Goal: Task Accomplishment & Management: Manage account settings

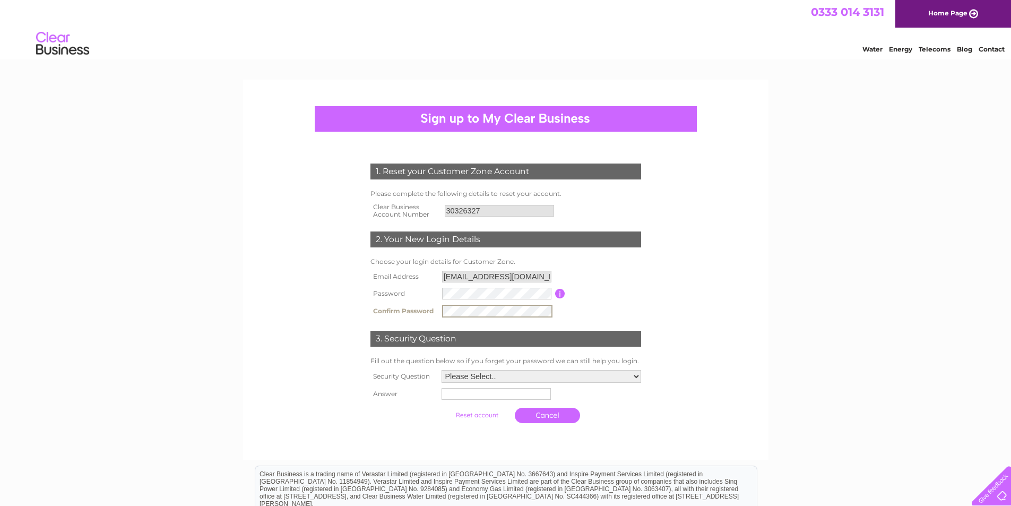
click at [576, 378] on select "Please Select.. In what town or city was your first job? In what town or city d…" at bounding box center [540, 376] width 199 height 13
select select "5"
click at [440, 369] on select "Please Select.. In what town or city was your first job? In what town or city d…" at bounding box center [540, 376] width 201 height 14
click at [532, 397] on input "text" at bounding box center [496, 393] width 110 height 13
type input "Kim"
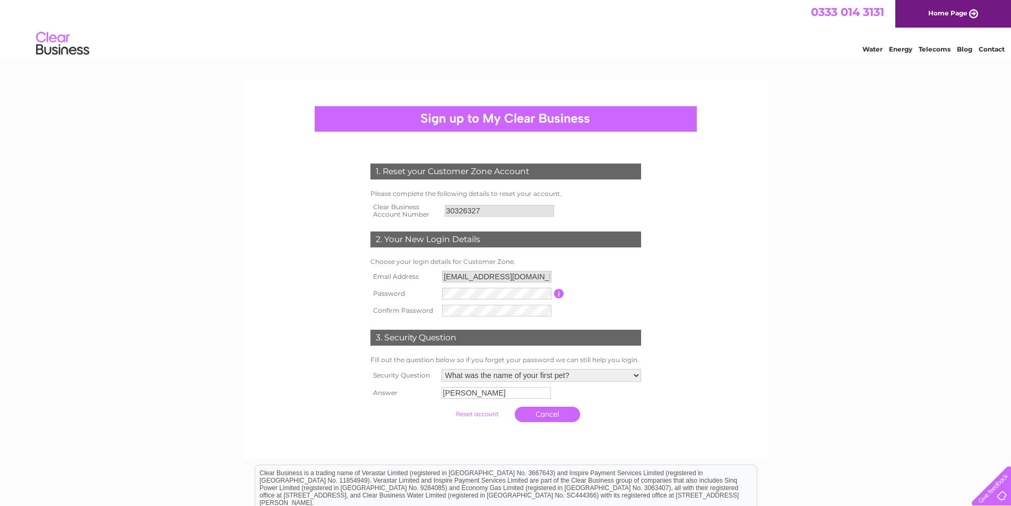
click at [472, 416] on input "submit" at bounding box center [476, 413] width 65 height 15
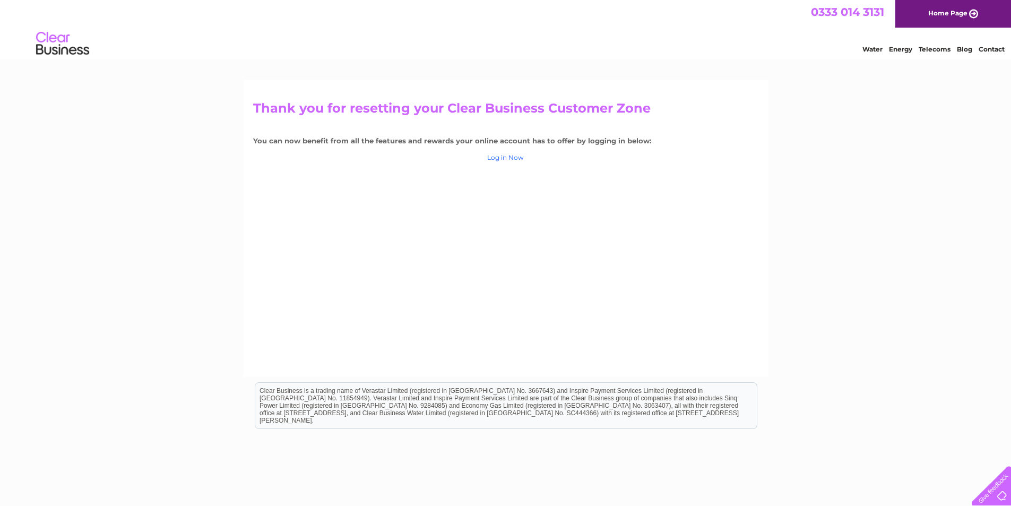
click at [511, 154] on link "Log in Now" at bounding box center [505, 157] width 37 height 8
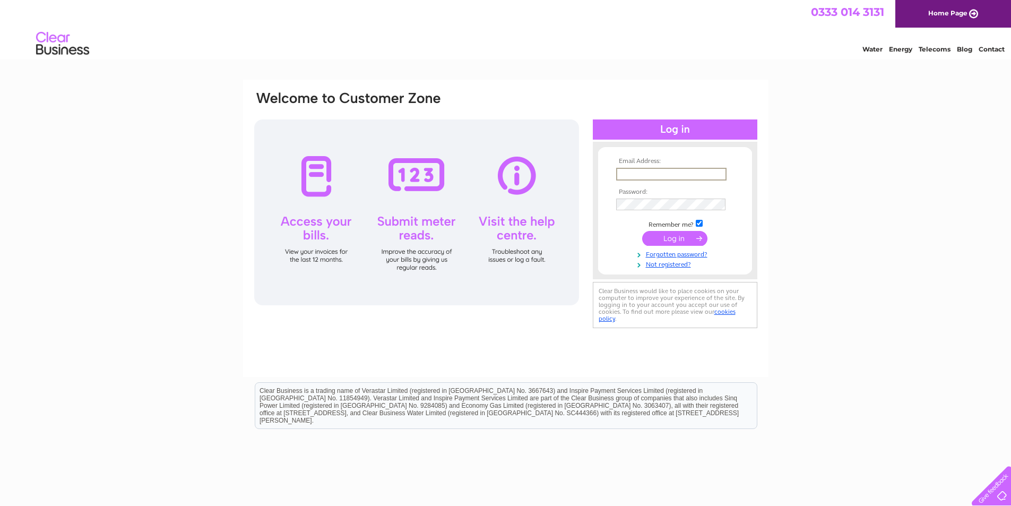
click at [681, 173] on input "text" at bounding box center [671, 174] width 110 height 13
type input "[EMAIL_ADDRESS][DOMAIN_NAME]"
click at [683, 240] on input "submit" at bounding box center [674, 238] width 65 height 15
click at [642, 231] on input "submit" at bounding box center [674, 238] width 65 height 15
click at [685, 234] on input "submit" at bounding box center [674, 238] width 65 height 15
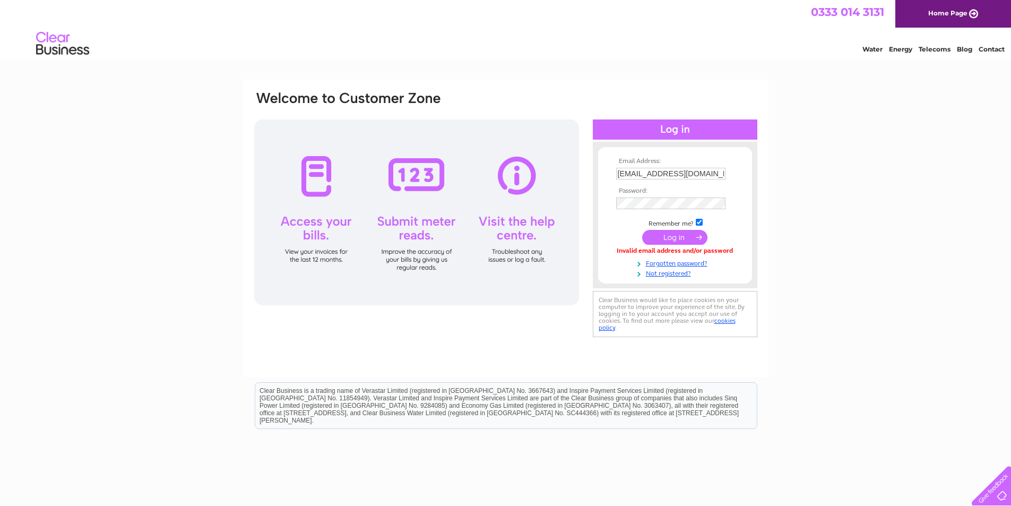
click at [700, 234] on input "submit" at bounding box center [674, 237] width 65 height 15
click at [661, 263] on link "Forgotten password?" at bounding box center [676, 262] width 120 height 10
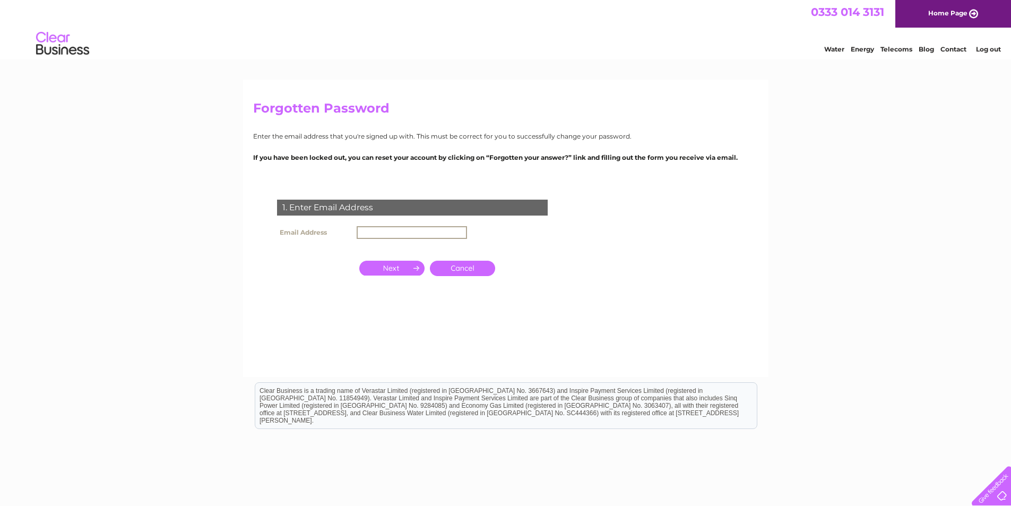
click at [422, 228] on input "text" at bounding box center [411, 232] width 110 height 13
type input "dunnikierbuyandsell@outlook.com"
click at [401, 267] on input "button" at bounding box center [391, 267] width 65 height 15
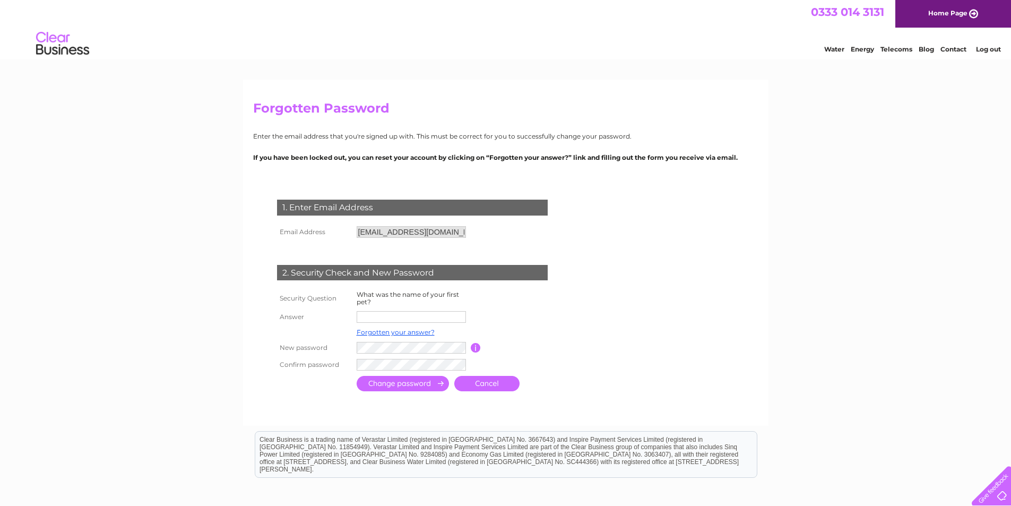
click at [396, 318] on input "text" at bounding box center [410, 317] width 109 height 12
type input "Kim"
click at [386, 387] on input "submit" at bounding box center [402, 383] width 92 height 15
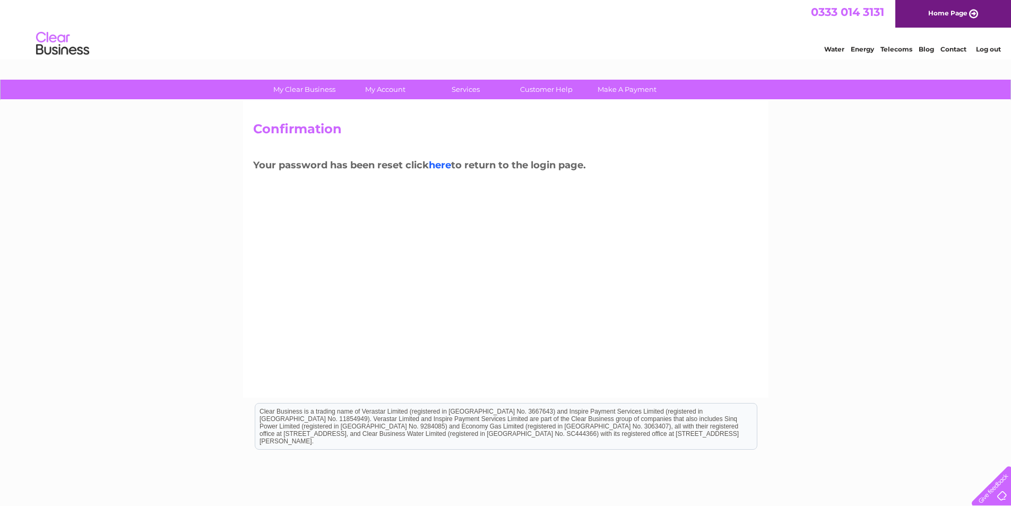
click at [443, 164] on link "here" at bounding box center [440, 165] width 22 height 12
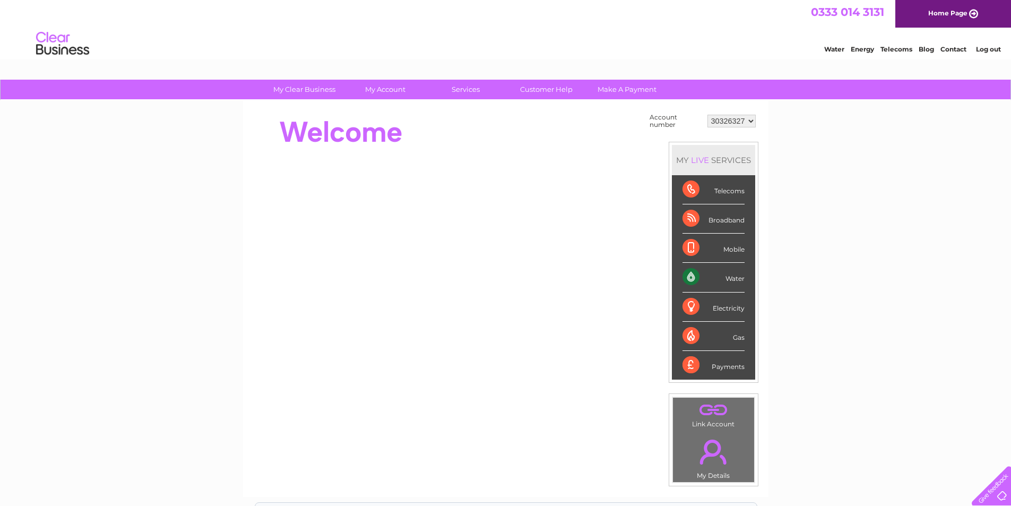
click at [742, 279] on div "Water" at bounding box center [713, 277] width 62 height 29
click at [720, 284] on div "Water" at bounding box center [713, 277] width 62 height 29
click at [689, 274] on div "Water" at bounding box center [713, 277] width 62 height 29
click at [733, 276] on div "Water" at bounding box center [713, 277] width 62 height 29
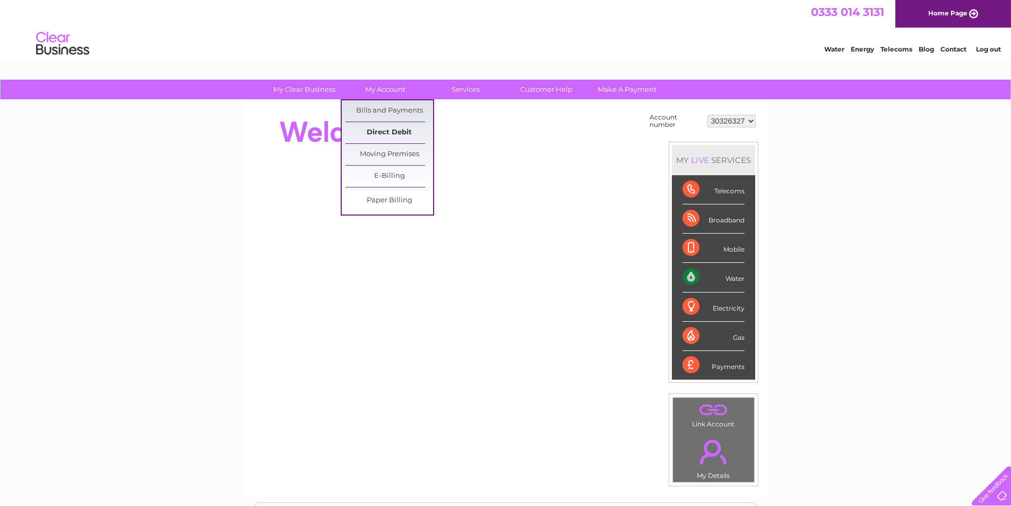
click at [398, 131] on link "Direct Debit" at bounding box center [389, 132] width 88 height 21
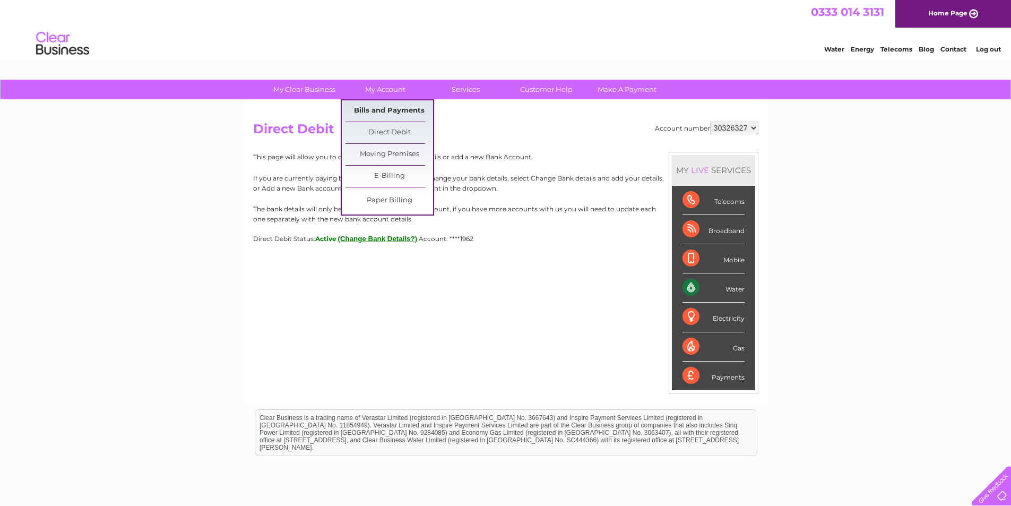
click at [391, 110] on link "Bills and Payments" at bounding box center [389, 110] width 88 height 21
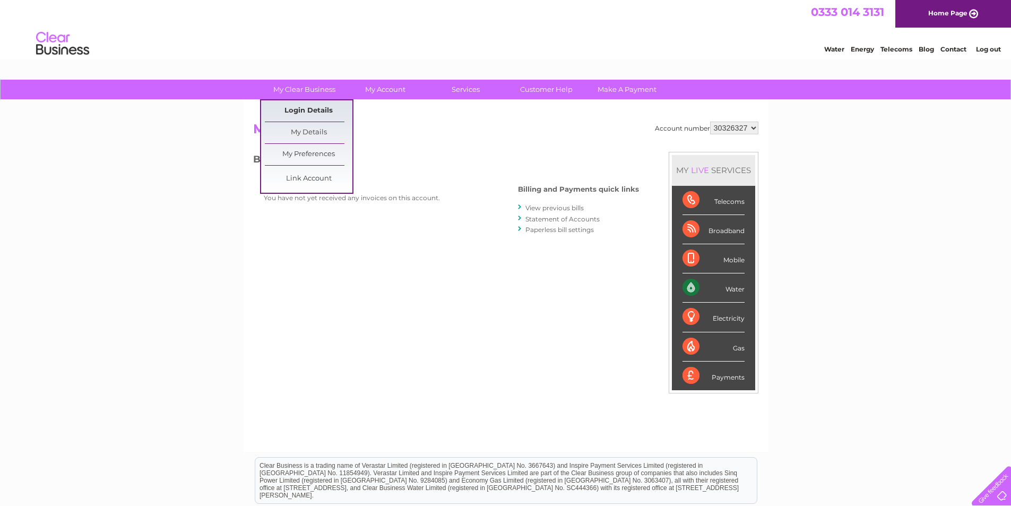
click at [306, 111] on link "Login Details" at bounding box center [309, 110] width 88 height 21
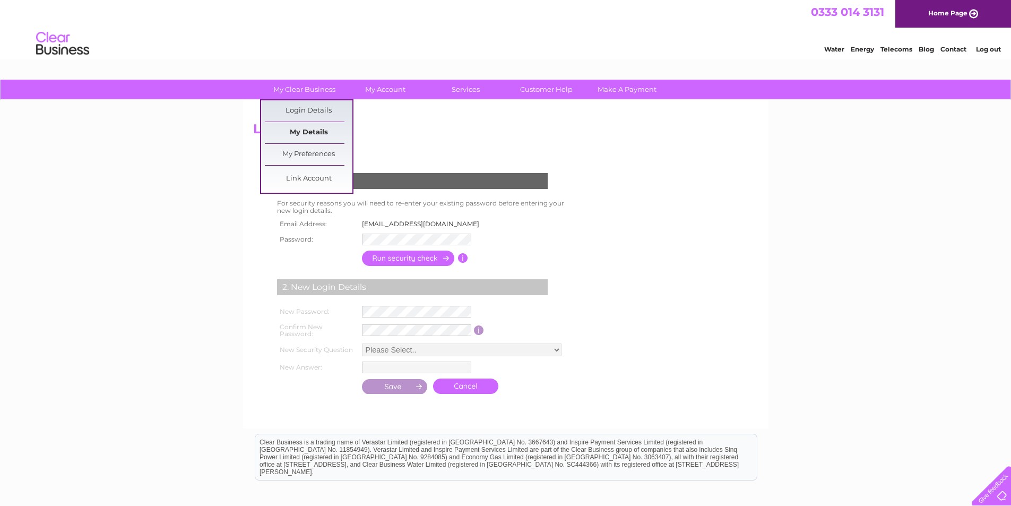
click at [301, 126] on link "My Details" at bounding box center [309, 132] width 88 height 21
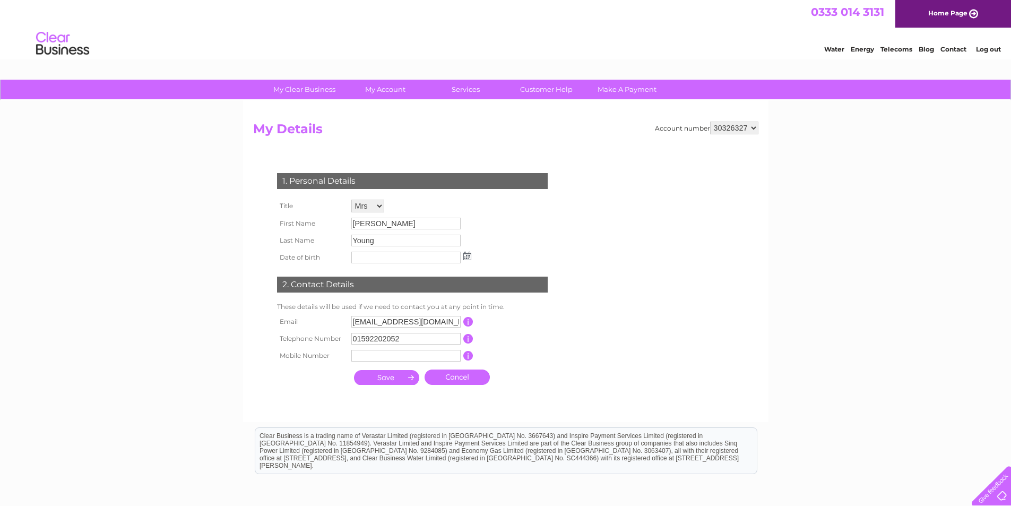
click at [375, 201] on select "Mr Mrs Ms Miss Dr Rev Prof Other" at bounding box center [367, 205] width 33 height 13
select select "Miss"
click at [351, 199] on select "Mr Mrs Ms Miss Dr Rev Prof Other" at bounding box center [368, 206] width 34 height 14
click at [390, 377] on input "submit" at bounding box center [386, 377] width 65 height 15
type input "11/09/1981"
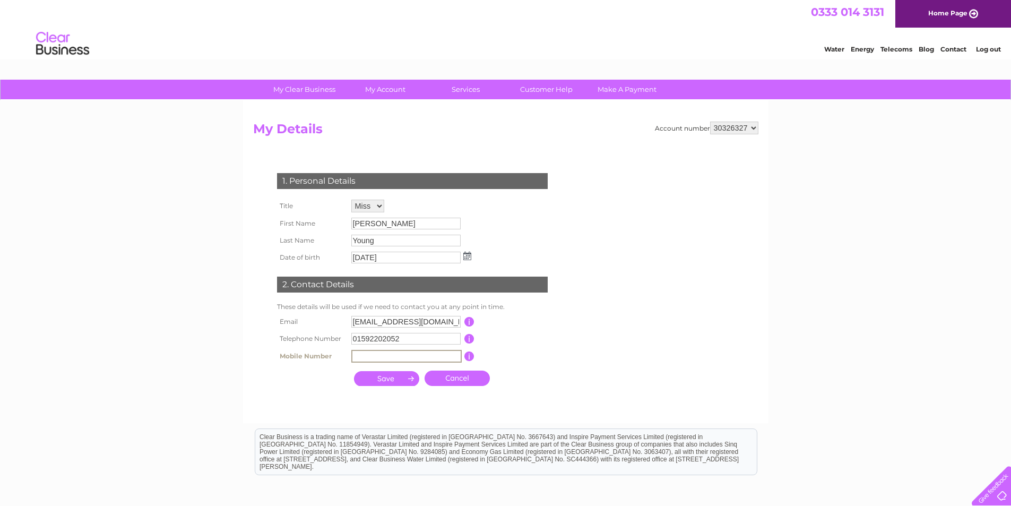
click at [398, 360] on input "text" at bounding box center [406, 356] width 110 height 13
type input "07879991104"
click at [387, 380] on input "submit" at bounding box center [386, 378] width 65 height 15
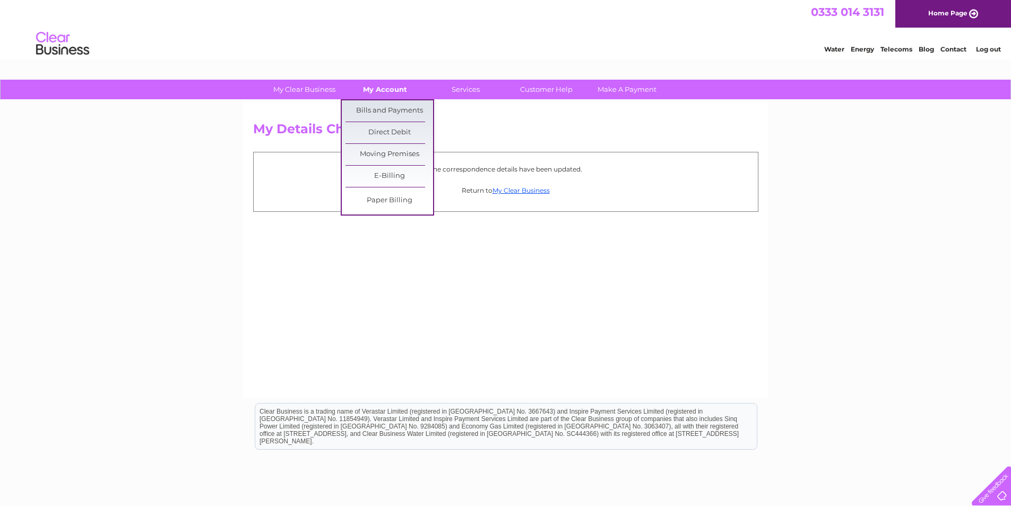
click at [393, 92] on link "My Account" at bounding box center [385, 90] width 88 height 20
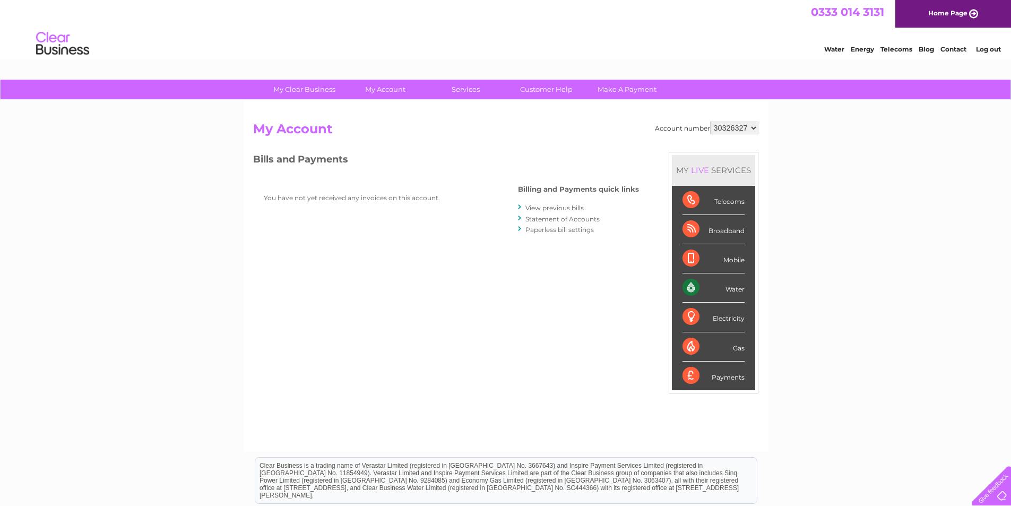
click at [751, 127] on select "30326327" at bounding box center [734, 127] width 48 height 13
click at [941, 11] on link "Home Page" at bounding box center [953, 14] width 116 height 28
